Goal: Find specific page/section: Find specific page/section

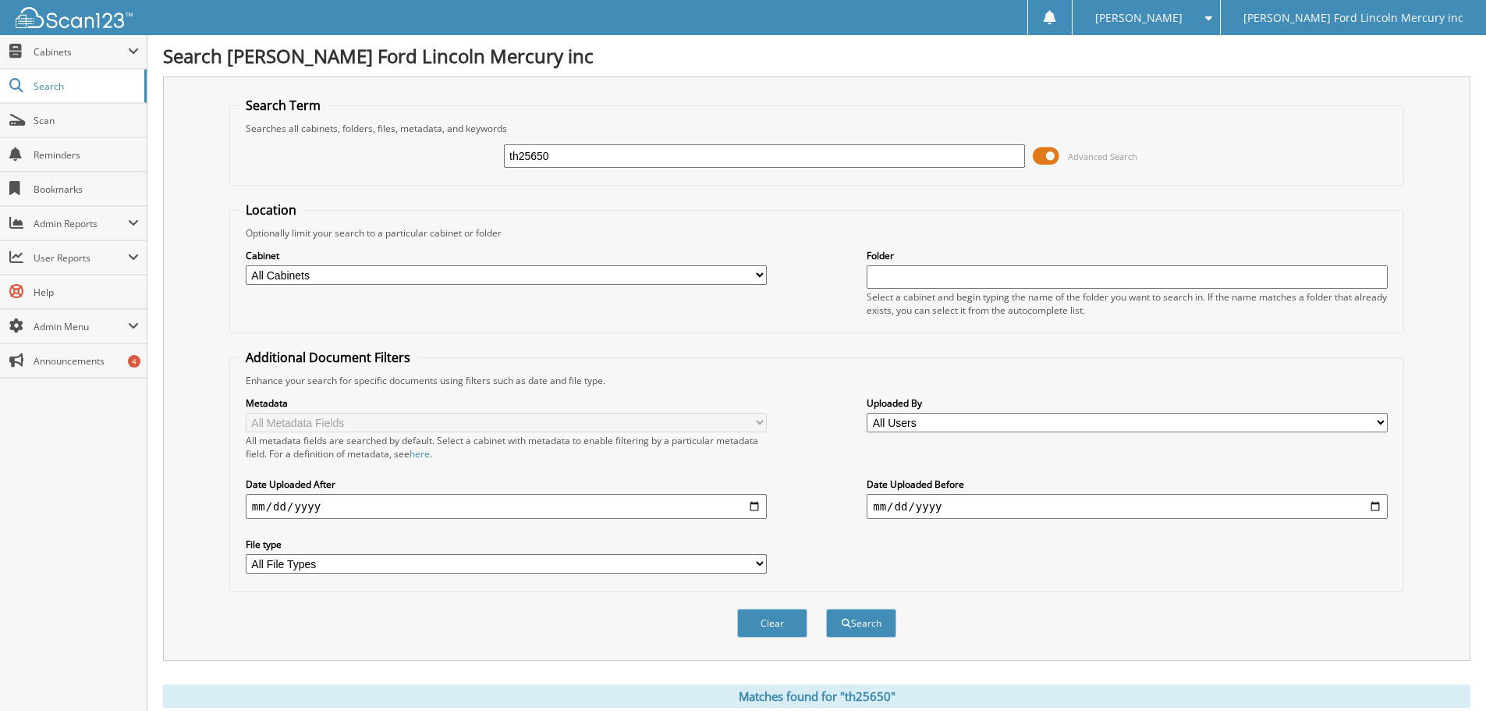
drag, startPoint x: 587, startPoint y: 162, endPoint x: 418, endPoint y: 168, distance: 168.6
click at [459, 168] on div "th25650 Advanced Search" at bounding box center [817, 156] width 1158 height 42
type input "2572159"
click at [826, 609] on button "Search" at bounding box center [861, 623] width 70 height 29
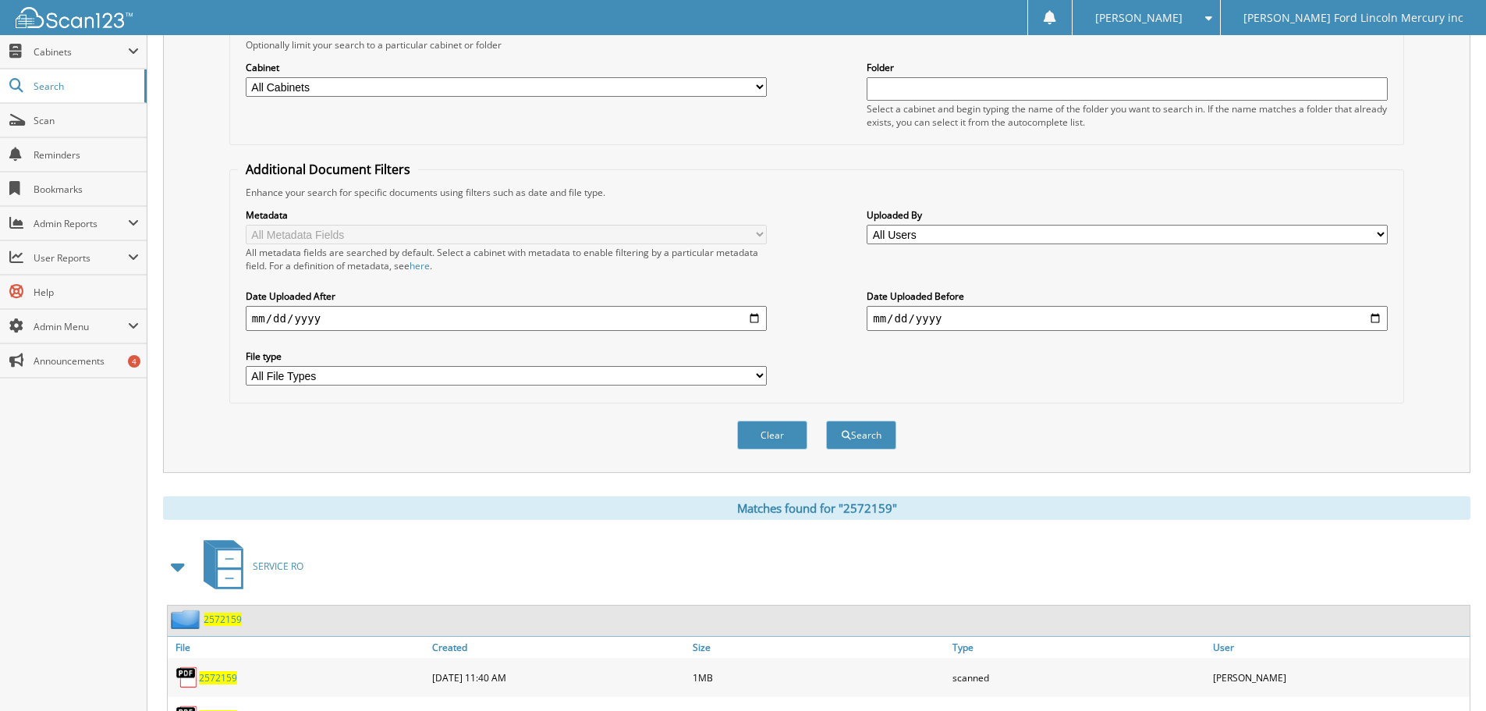
scroll to position [261, 0]
